Goal: Task Accomplishment & Management: Use online tool/utility

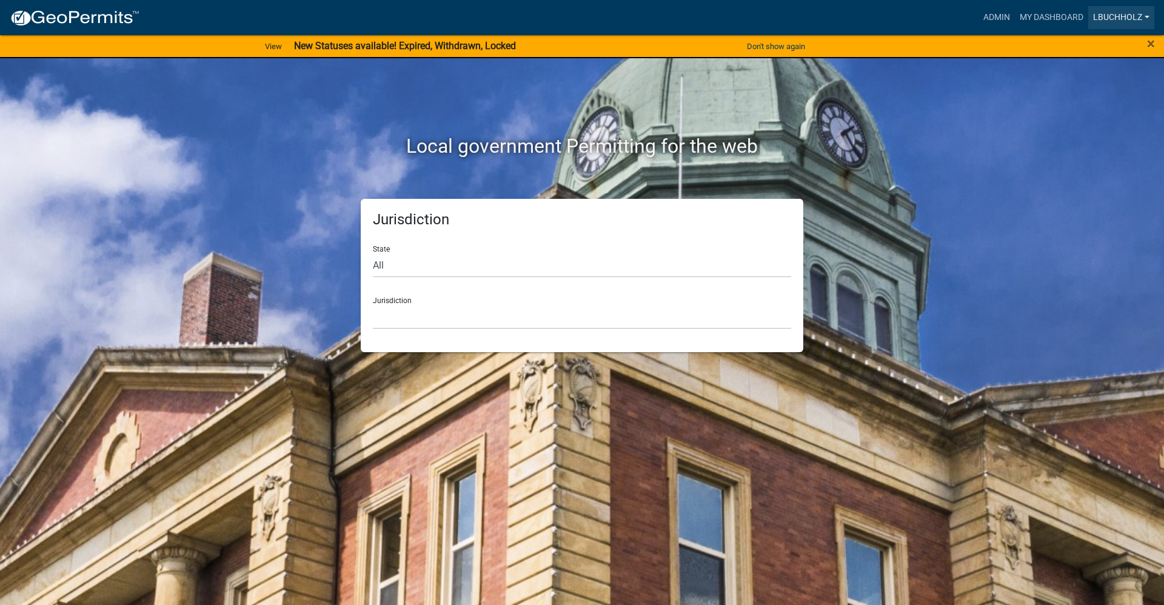
click at [1119, 21] on link "lbuchholz" at bounding box center [1122, 17] width 66 height 23
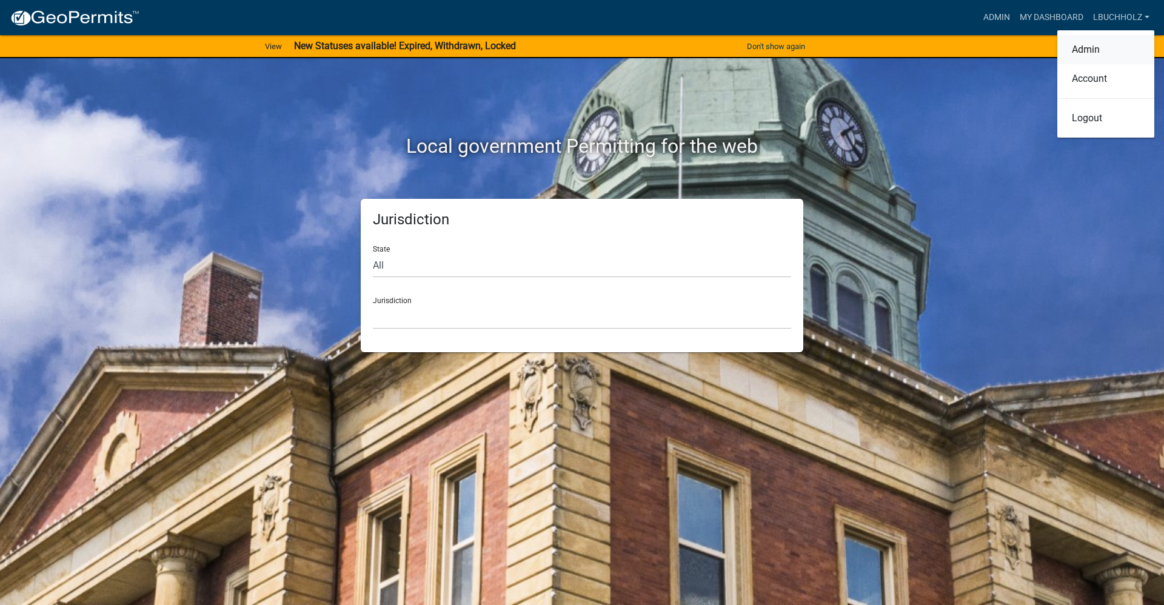
click at [1093, 48] on link "Admin" at bounding box center [1106, 49] width 97 height 29
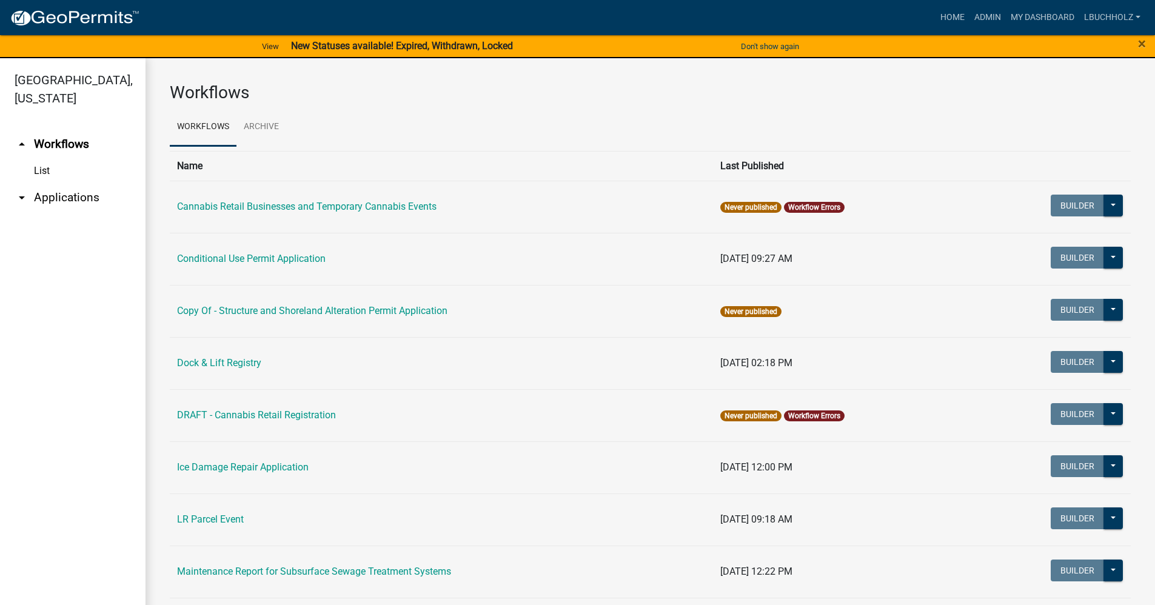
click at [55, 200] on link "arrow_drop_down Applications" at bounding box center [73, 197] width 146 height 29
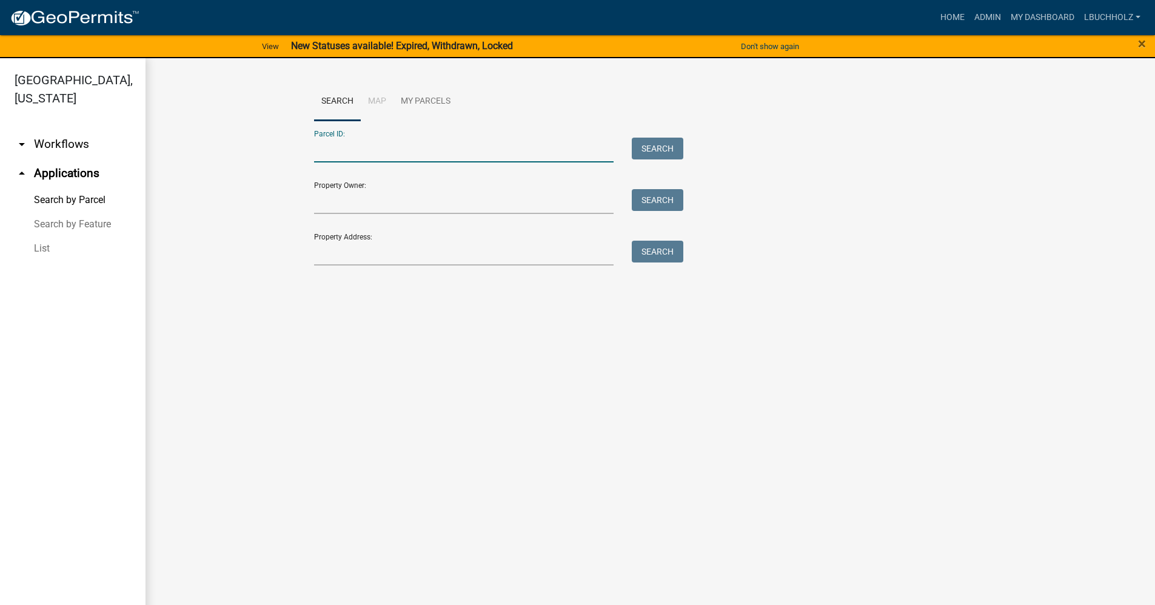
click at [363, 143] on input "Parcel ID:" at bounding box center [464, 150] width 300 height 25
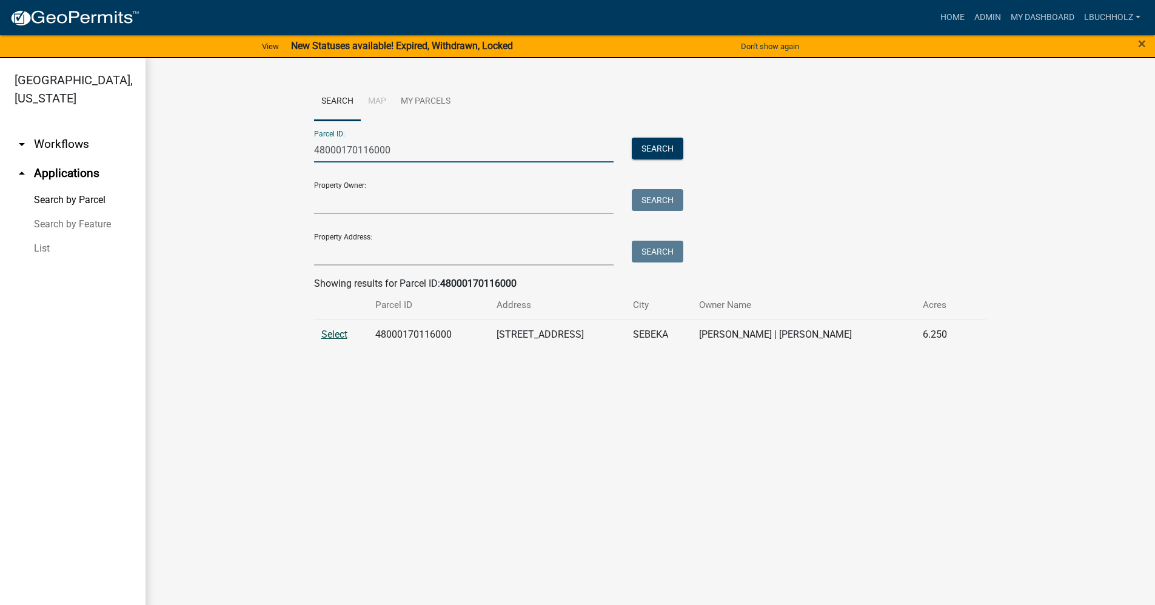
type input "48000170116000"
click at [329, 340] on span "Select" at bounding box center [334, 335] width 26 height 12
